Goal: Information Seeking & Learning: Learn about a topic

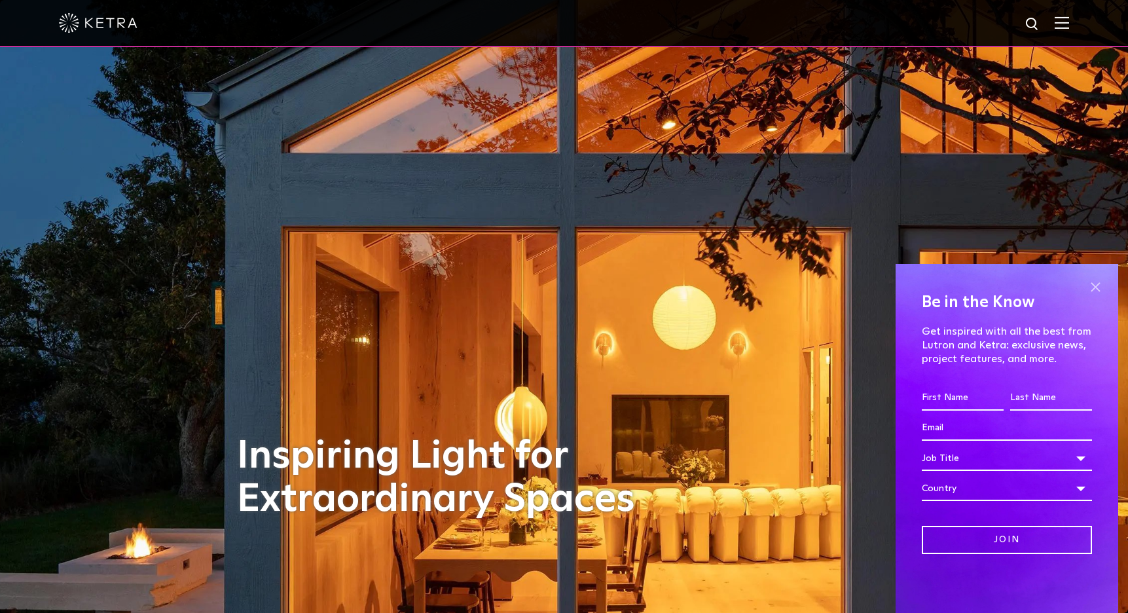
click at [1097, 284] on span at bounding box center [1096, 287] width 20 height 20
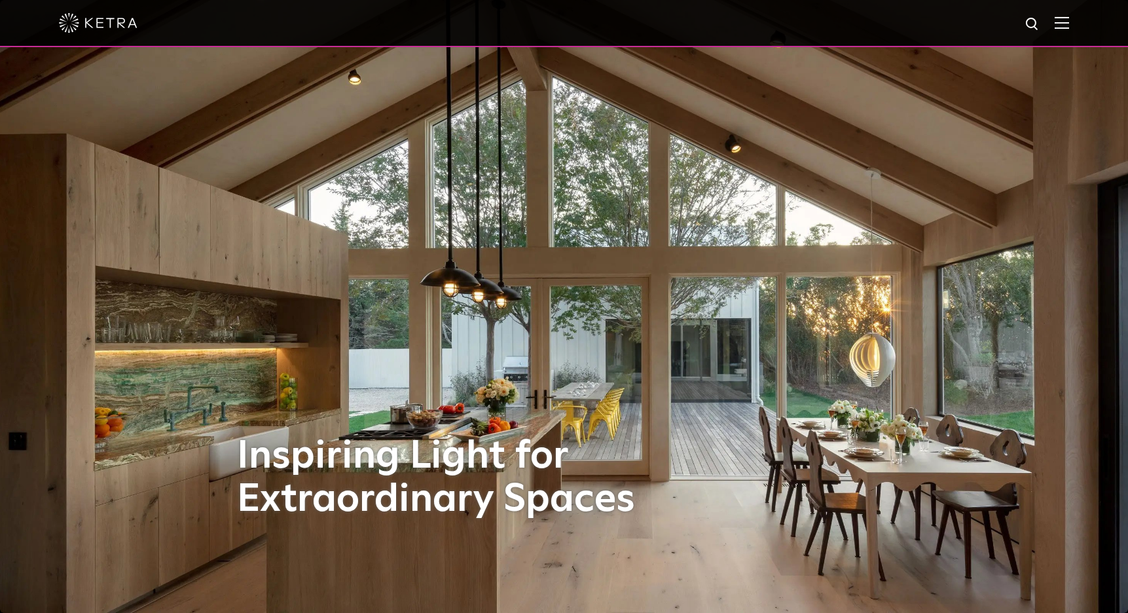
click at [1066, 27] on img at bounding box center [1062, 22] width 14 height 12
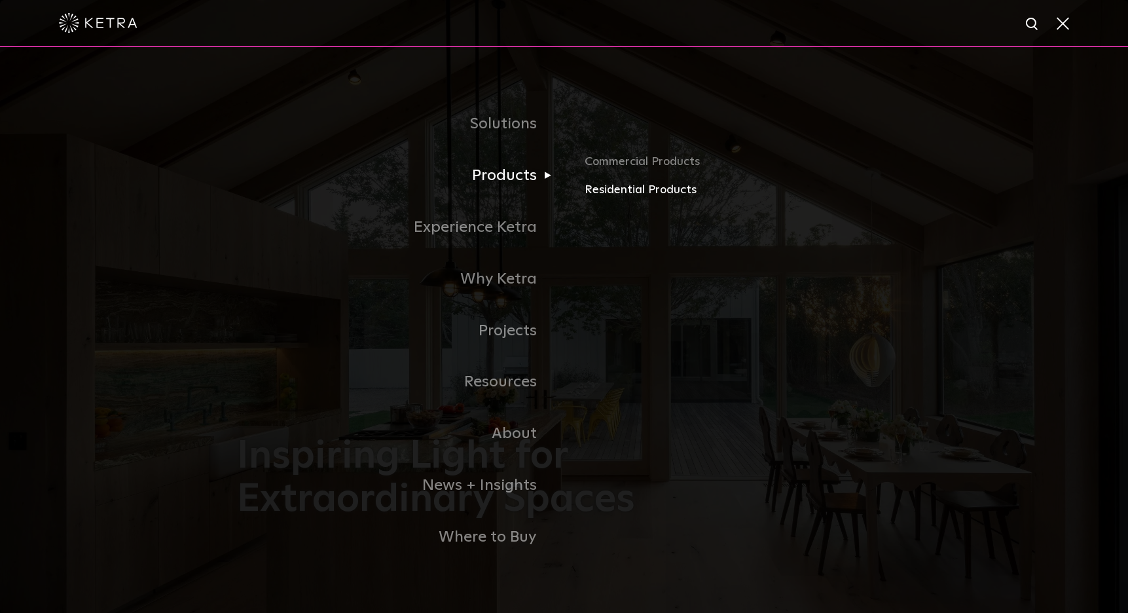
click at [608, 192] on link "Residential Products" at bounding box center [738, 190] width 306 height 19
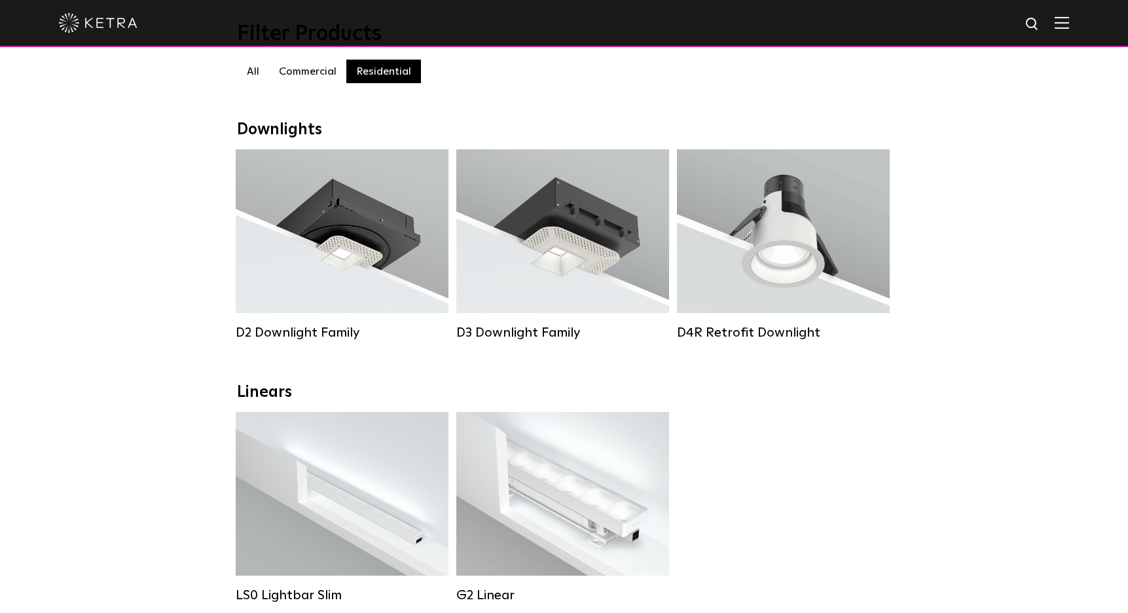
scroll to position [138, 0]
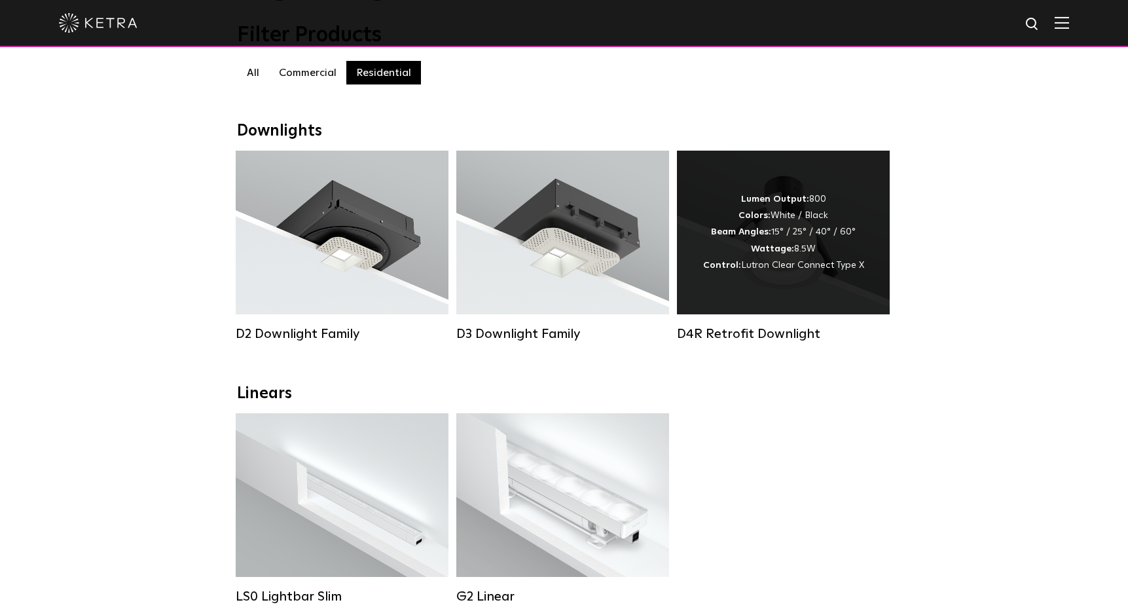
click at [754, 332] on div "D4R Retrofit Downlight" at bounding box center [783, 334] width 213 height 16
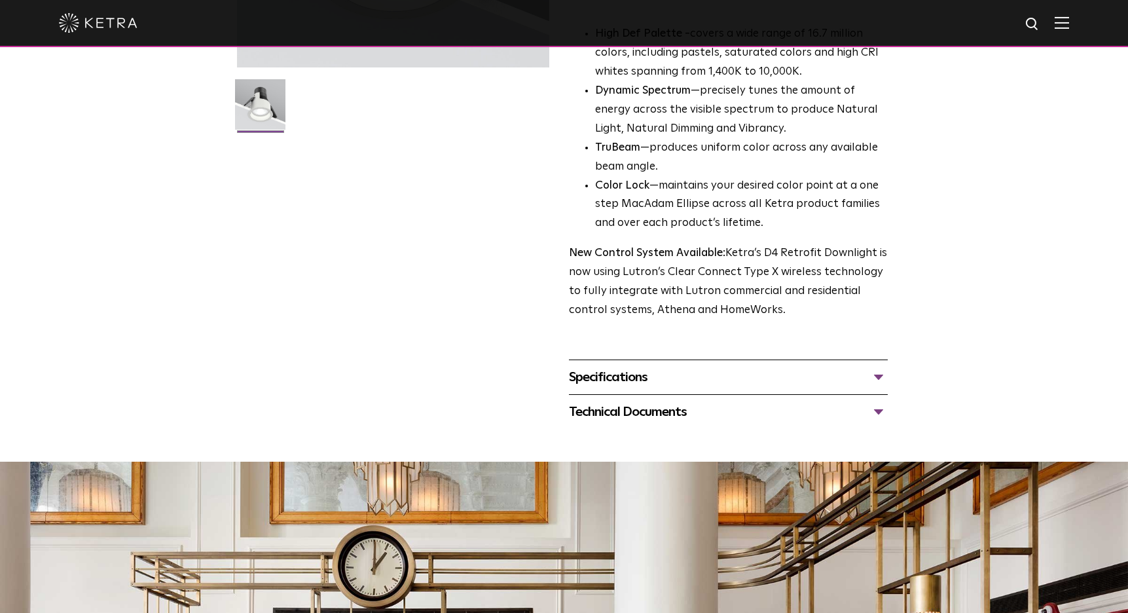
scroll to position [333, 0]
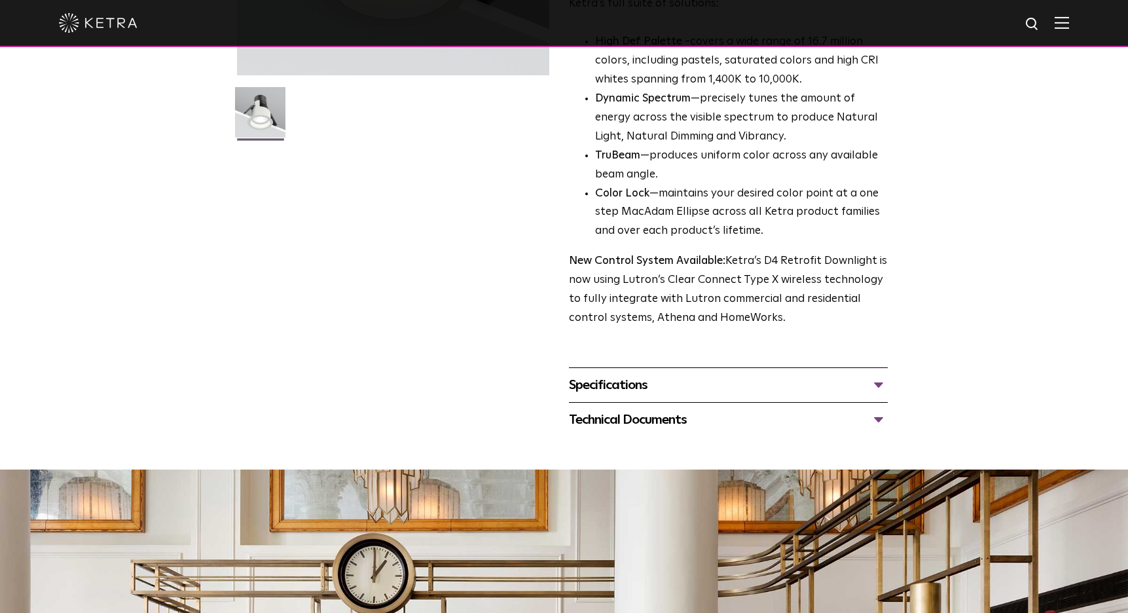
click at [879, 375] on div "Specifications" at bounding box center [728, 385] width 319 height 21
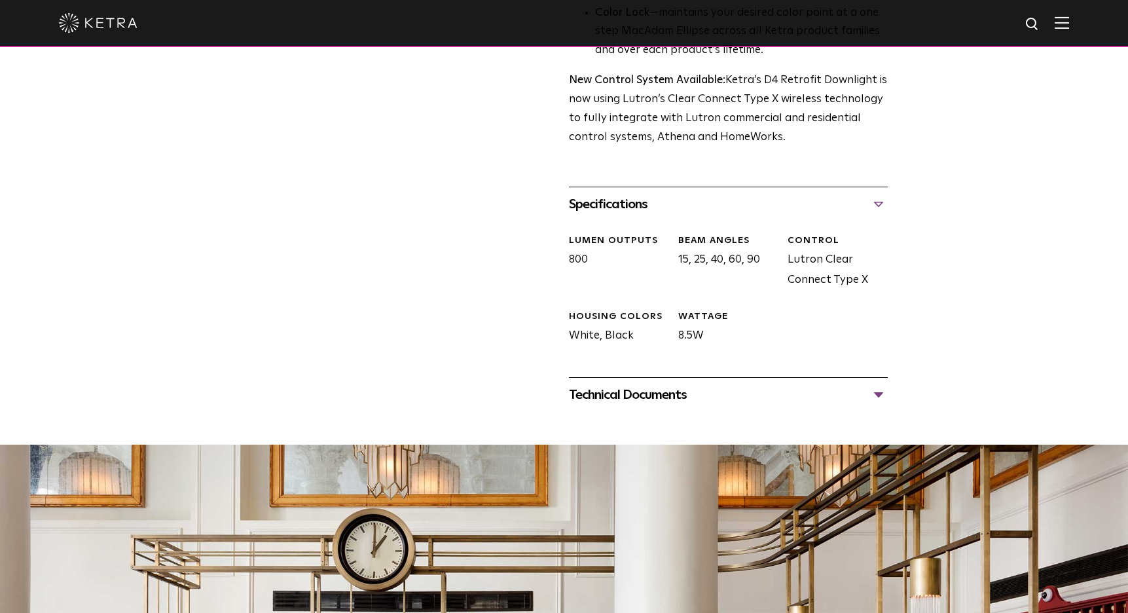
scroll to position [514, 0]
click at [879, 384] on div "Technical Documents" at bounding box center [728, 394] width 319 height 21
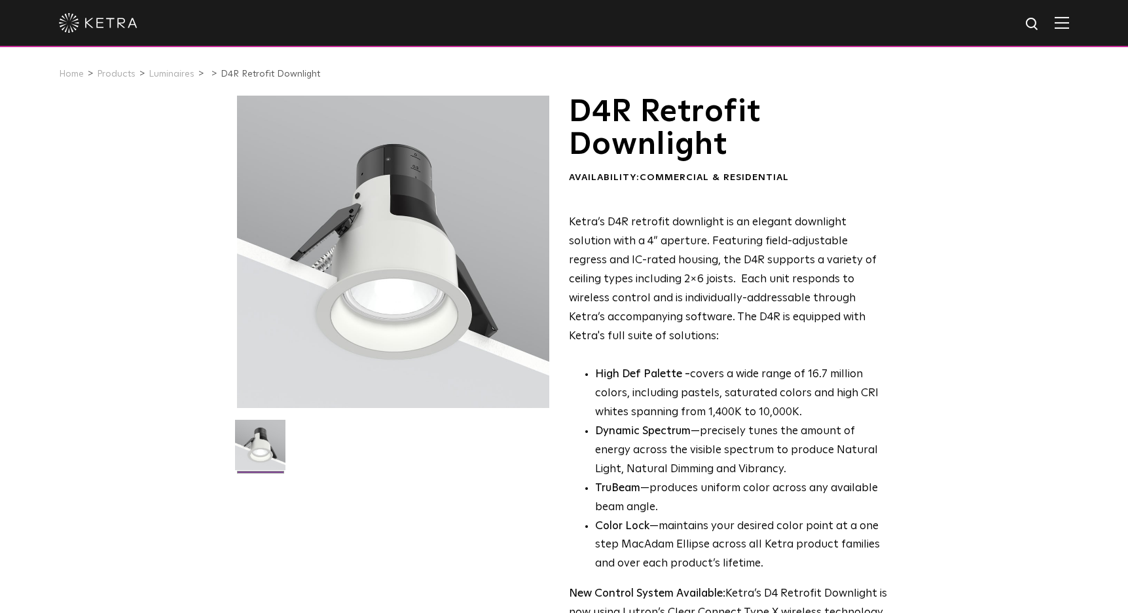
scroll to position [0, 0]
